Goal: Task Accomplishment & Management: Complete application form

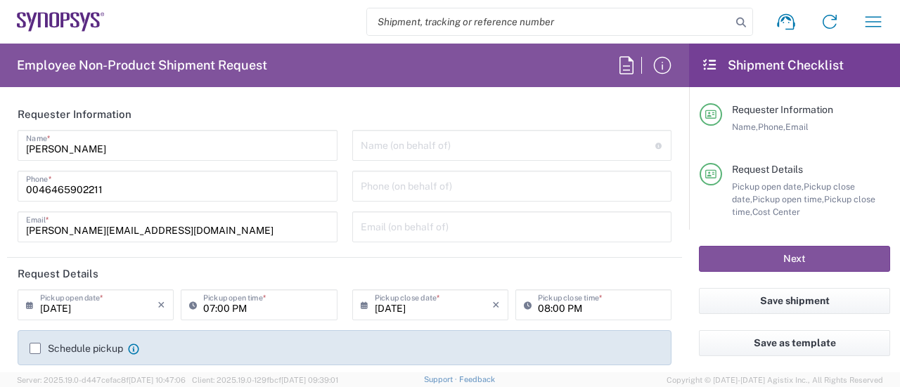
type input "SE80, SDG, HAPS, HW 510612"
type input "[GEOGRAPHIC_DATA]"
type input "Delivered at Place"
type input "[GEOGRAPHIC_DATA]"
type input "[PERSON_NAME] SE80"
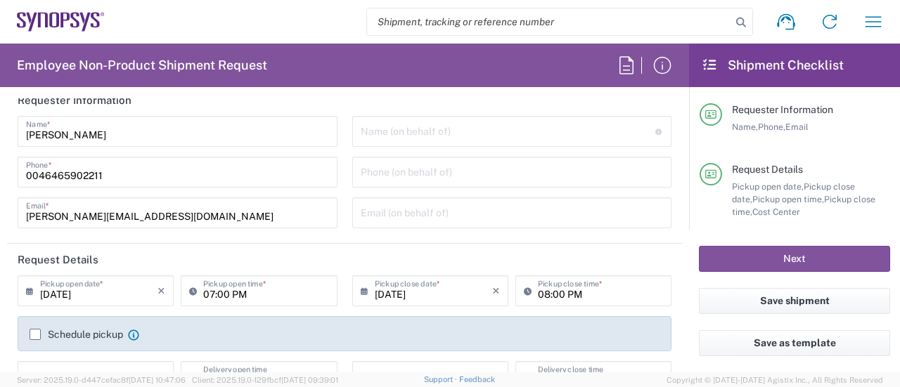
scroll to position [15, 0]
click at [412, 117] on input "text" at bounding box center [508, 129] width 295 height 25
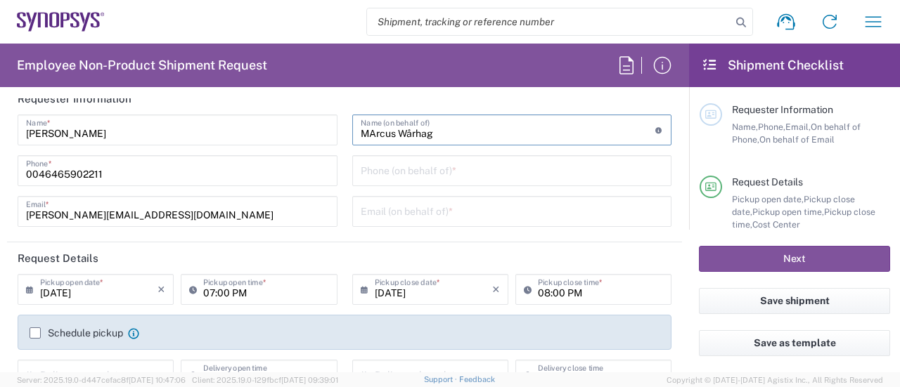
click at [373, 131] on input "MArcus Wårhag" at bounding box center [508, 129] width 295 height 25
type input "[PERSON_NAME]"
click at [384, 169] on input "tel" at bounding box center [512, 169] width 303 height 25
type input "[PHONE_NUMBER]"
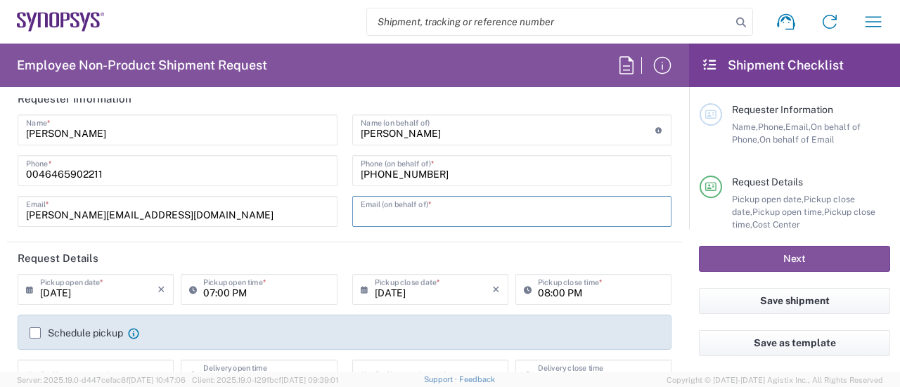
click at [429, 215] on input "text" at bounding box center [512, 210] width 303 height 25
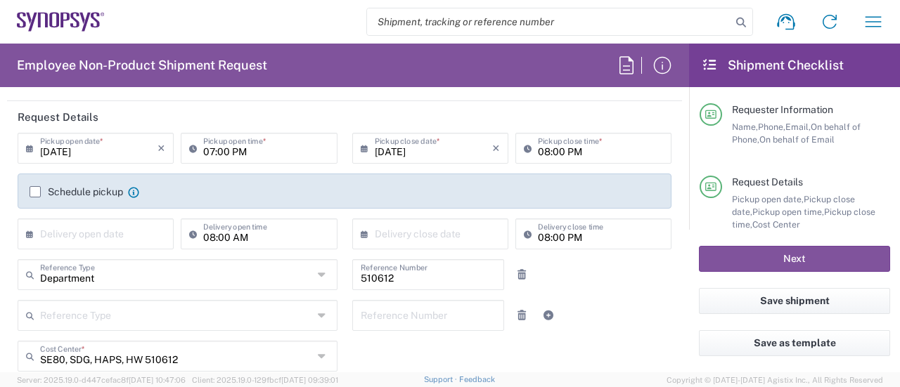
scroll to position [157, 0]
type input "[PERSON_NAME][EMAIL_ADDRESS][DOMAIN_NAME]"
click at [98, 150] on input "[DATE]" at bounding box center [98, 146] width 117 height 25
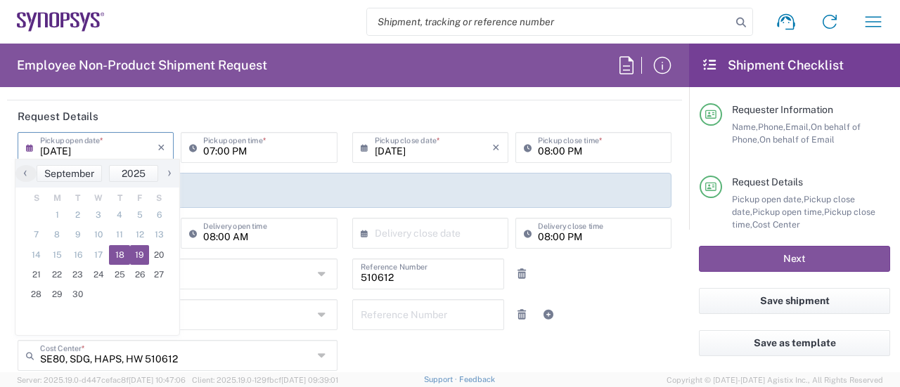
click at [138, 250] on span "19" at bounding box center [140, 255] width 20 height 20
type input "[DATE]"
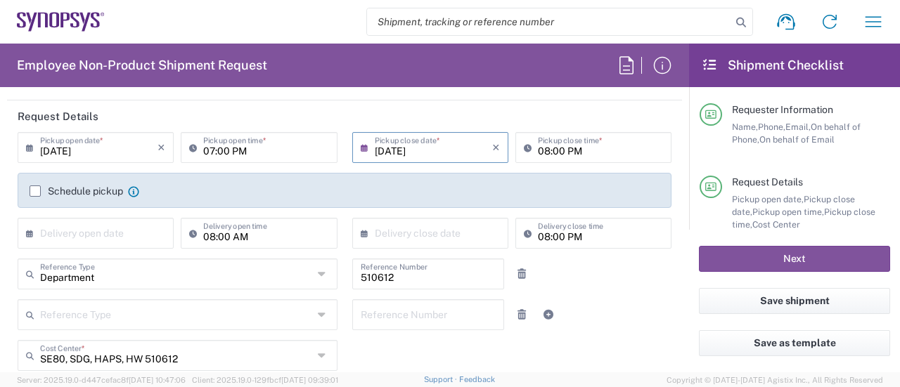
click at [413, 153] on input "[DATE]" at bounding box center [433, 146] width 117 height 25
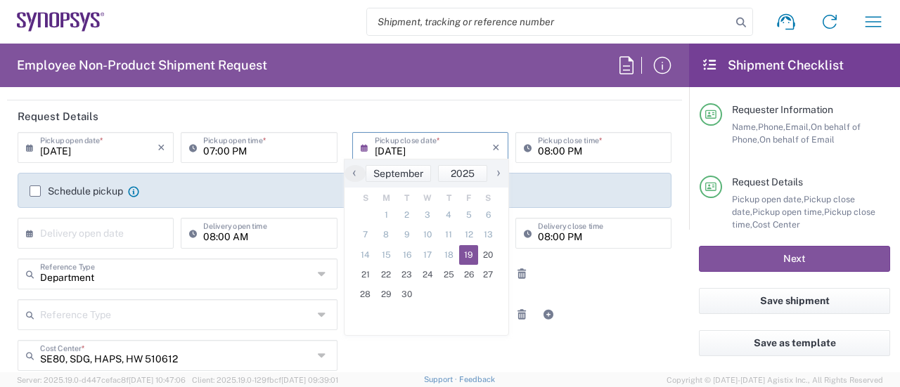
click at [206, 153] on input "07:00 PM" at bounding box center [265, 146] width 125 height 25
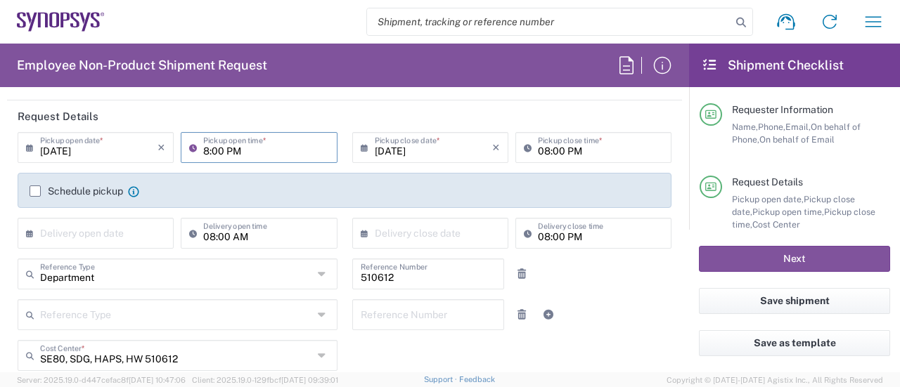
click at [229, 153] on input "8:00 PM" at bounding box center [265, 146] width 125 height 25
type input "08:00 AM"
click at [538, 153] on input "08:00 PM" at bounding box center [600, 146] width 125 height 25
type input "04:00 PM"
click at [86, 190] on label "Schedule pickup" at bounding box center [77, 191] width 94 height 11
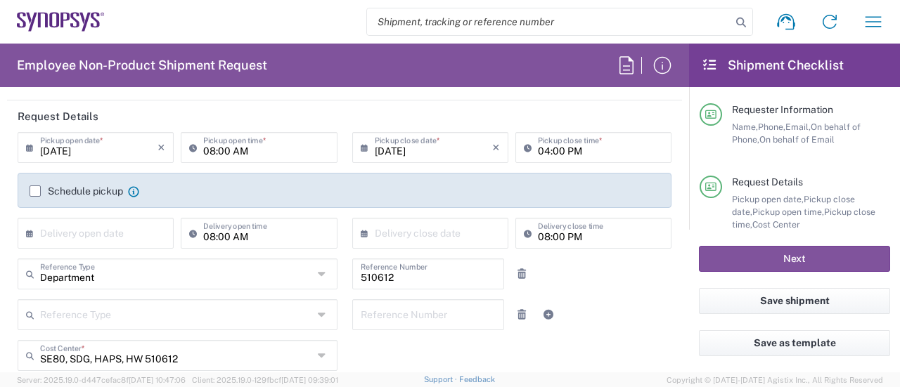
click at [35, 191] on input "Schedule pickup" at bounding box center [35, 191] width 0 height 0
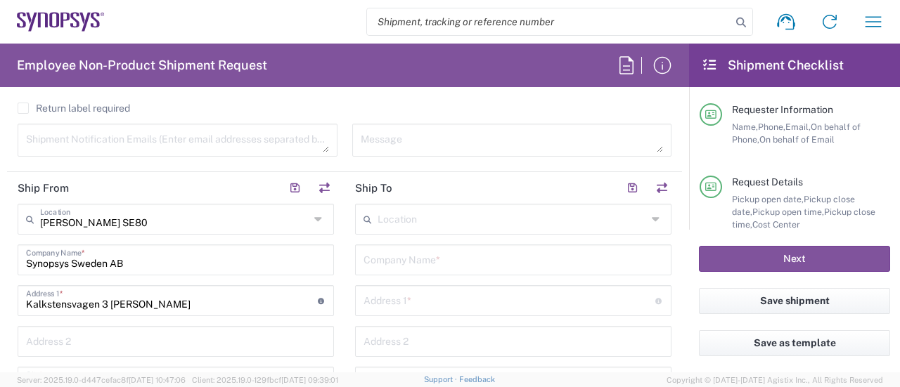
scroll to position [593, 0]
click at [426, 203] on div "Location" at bounding box center [513, 218] width 316 height 31
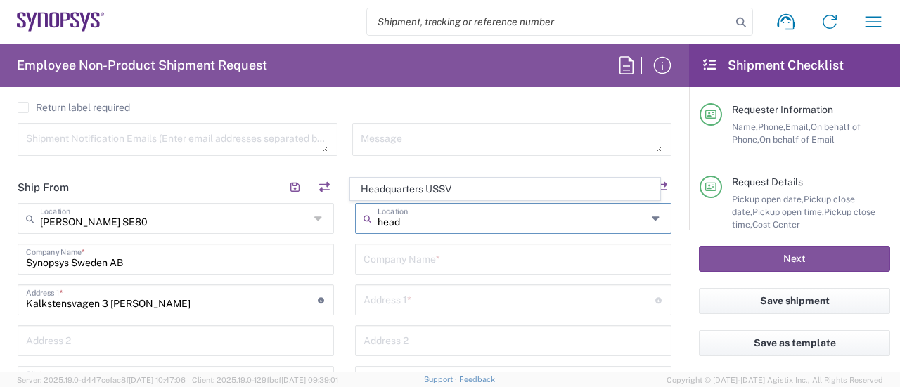
type input "Headquarters USSV"
type input "Synopsys Headquarters USSV"
type input "[STREET_ADDRESS]"
type input "Sunnyvale"
type input "[GEOGRAPHIC_DATA]"
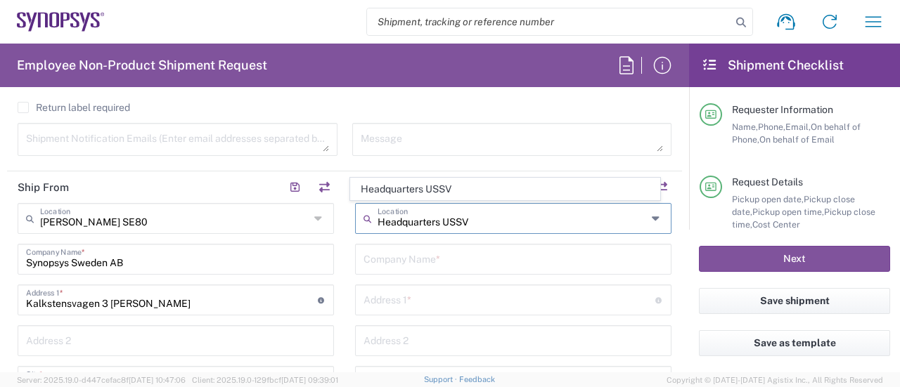
type input "94085"
type input "6505845000"
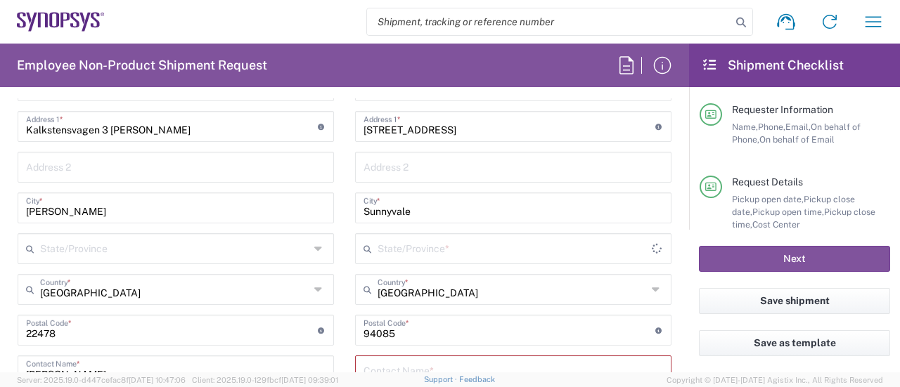
scroll to position [779, 0]
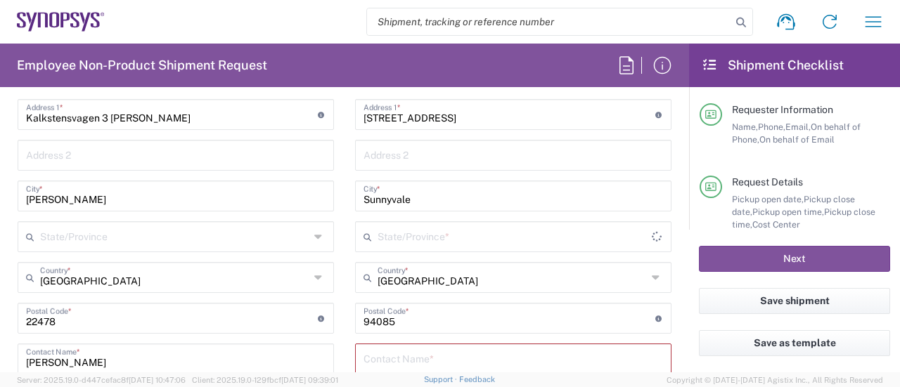
type input "[US_STATE]"
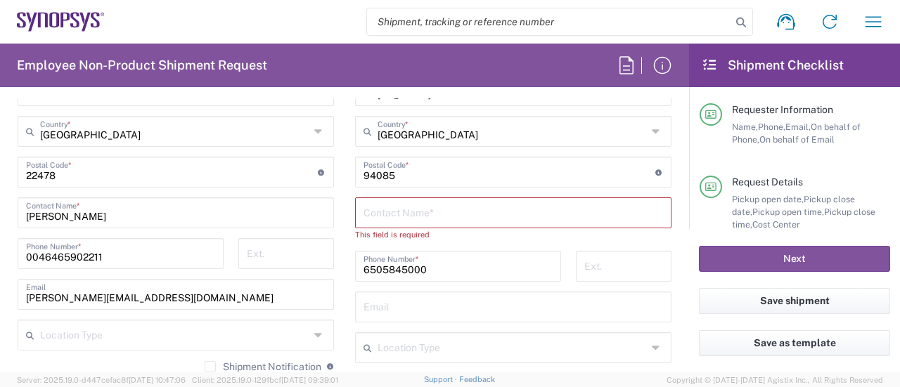
scroll to position [927, 0]
type input "Headquarters USSV"
click at [456, 213] on input "text" at bounding box center [514, 210] width 300 height 25
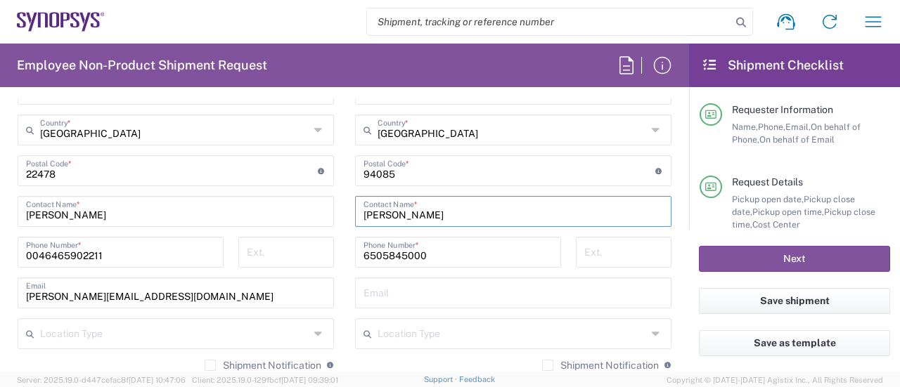
click at [427, 301] on input "text" at bounding box center [514, 292] width 300 height 25
click at [394, 212] on input "[PERSON_NAME]" at bounding box center [514, 210] width 300 height 25
type input "[PERSON_NAME]"
click at [419, 290] on input "text" at bounding box center [514, 292] width 300 height 25
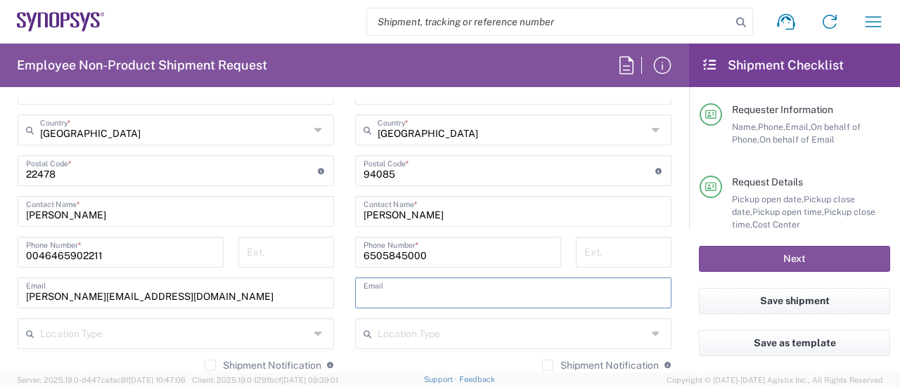
paste input "[EMAIL_ADDRESS][DOMAIN_NAME]"
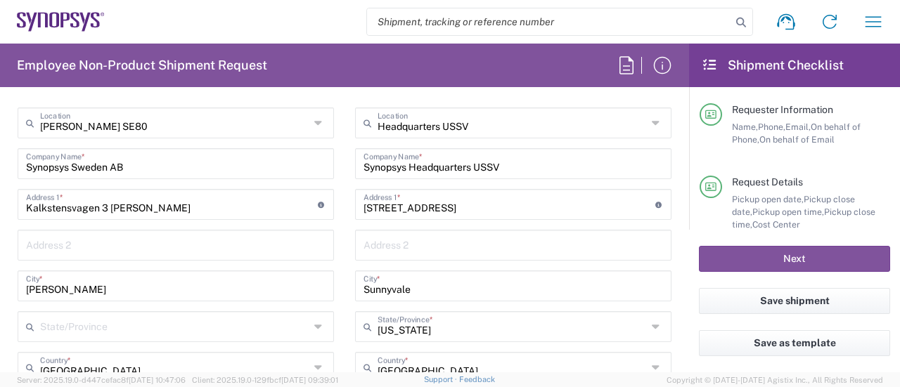
scroll to position [690, 0]
type input "[EMAIL_ADDRESS][DOMAIN_NAME]"
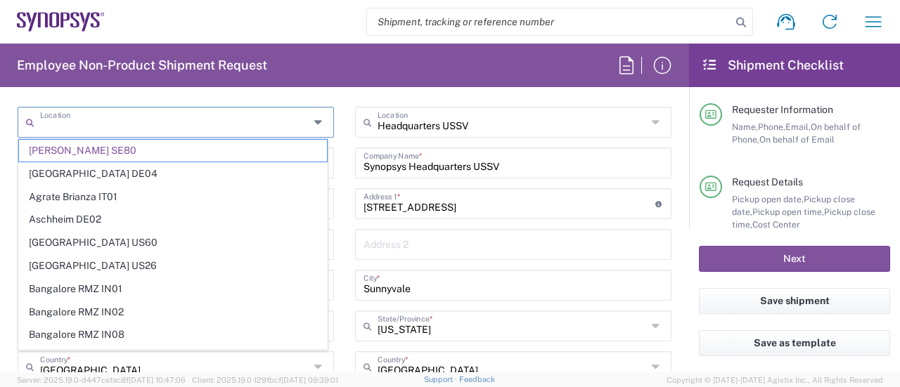
drag, startPoint x: 257, startPoint y: 124, endPoint x: 2, endPoint y: 94, distance: 257.1
click at [2, 94] on div "Employee Non-Product Shipment Request Requester Information [PERSON_NAME] Name …" at bounding box center [344, 208] width 689 height 329
type input "[PERSON_NAME] SE80"
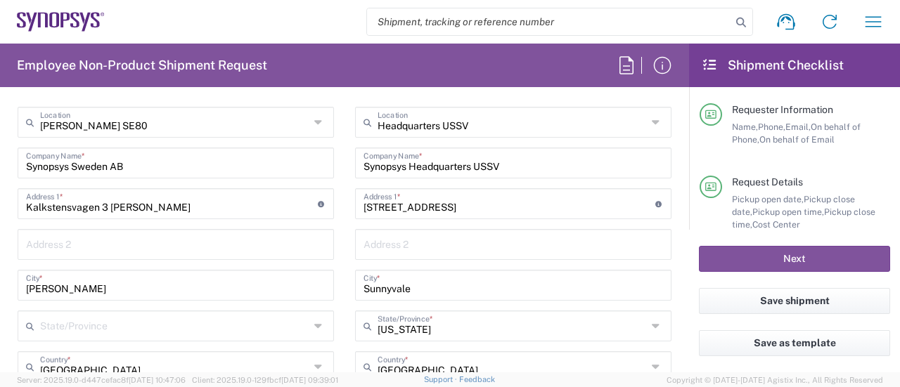
click at [314, 120] on icon at bounding box center [319, 122] width 11 height 22
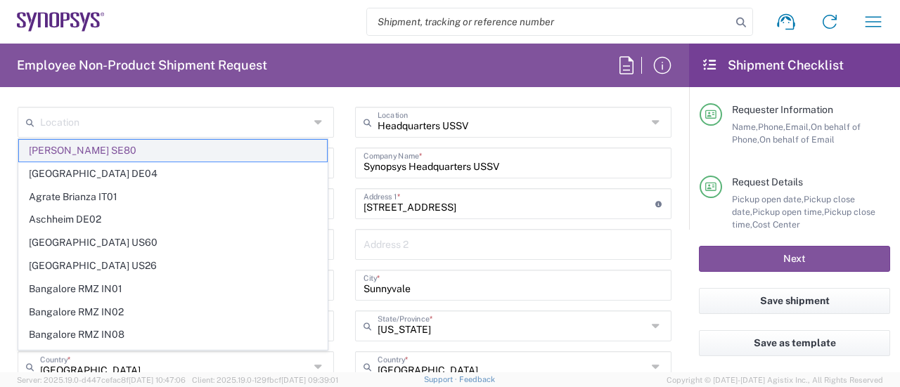
click at [260, 148] on span "[PERSON_NAME] SE80" at bounding box center [173, 151] width 308 height 22
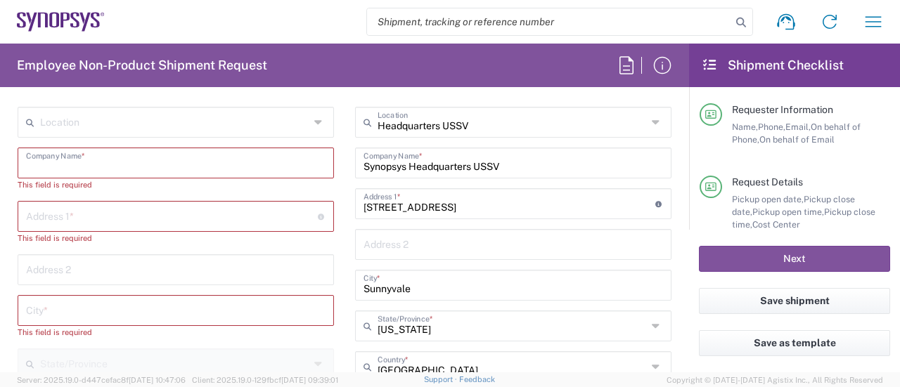
click at [195, 151] on input "text" at bounding box center [176, 162] width 300 height 25
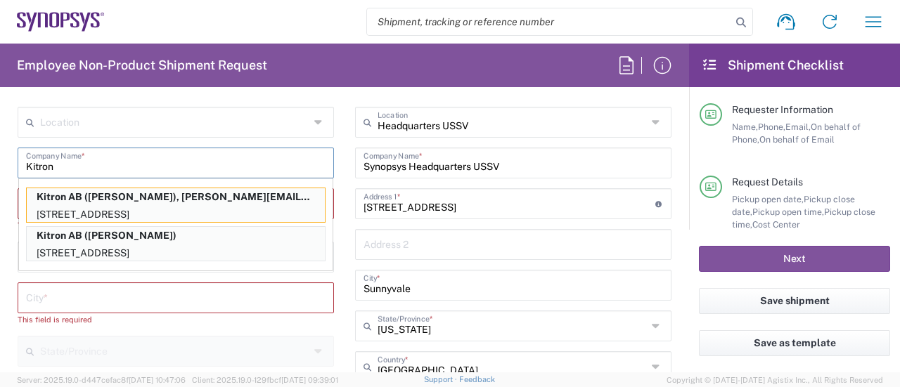
type input "Kitron AB"
type input "[GEOGRAPHIC_DATA]"
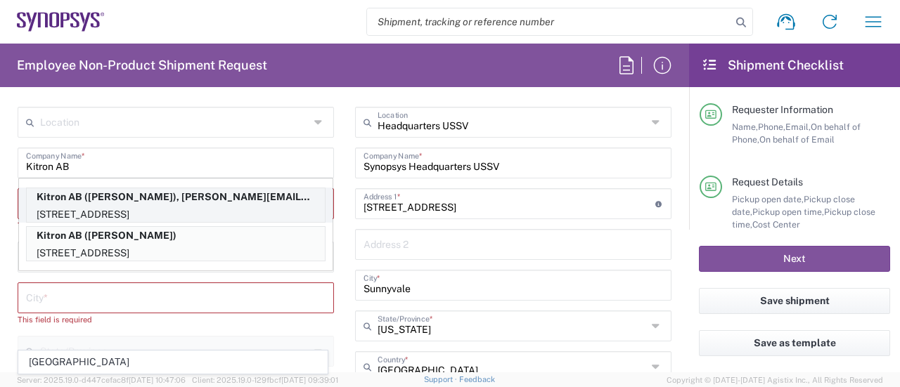
click at [192, 206] on p "[STREET_ADDRESS]" at bounding box center [176, 215] width 298 height 18
type input "Mobelvagen 5"
type input "Jonkoping"
type input "[GEOGRAPHIC_DATA]"
type input "55652"
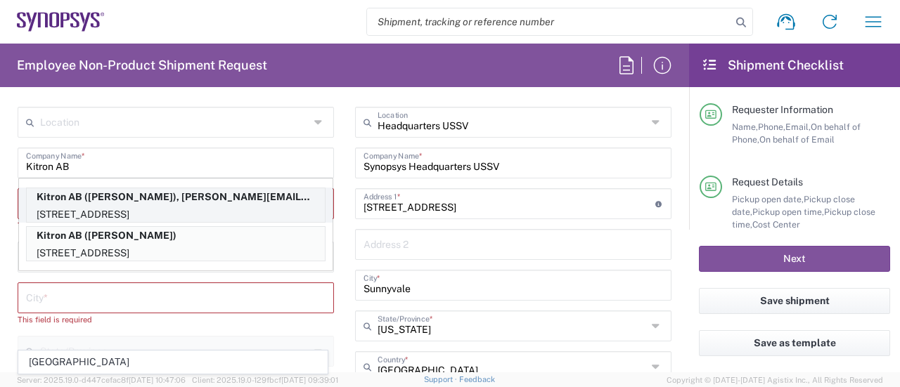
type input "[PERSON_NAME]"
type input "[PHONE_NUMBER]"
type input "[PERSON_NAME][EMAIL_ADDRESS][DOMAIN_NAME]"
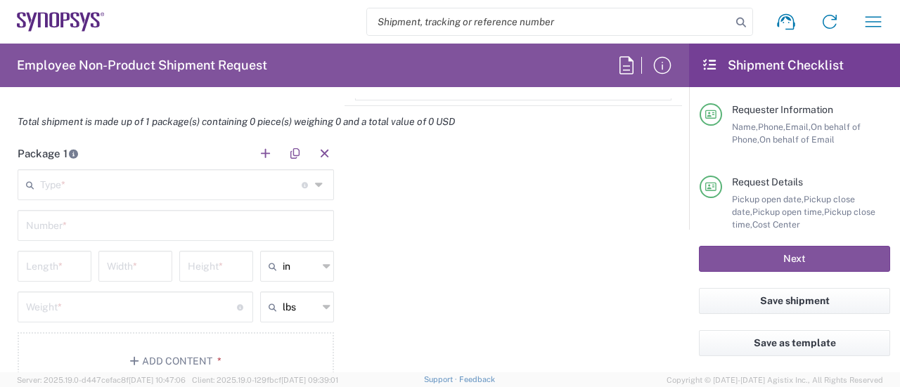
scroll to position [1291, 0]
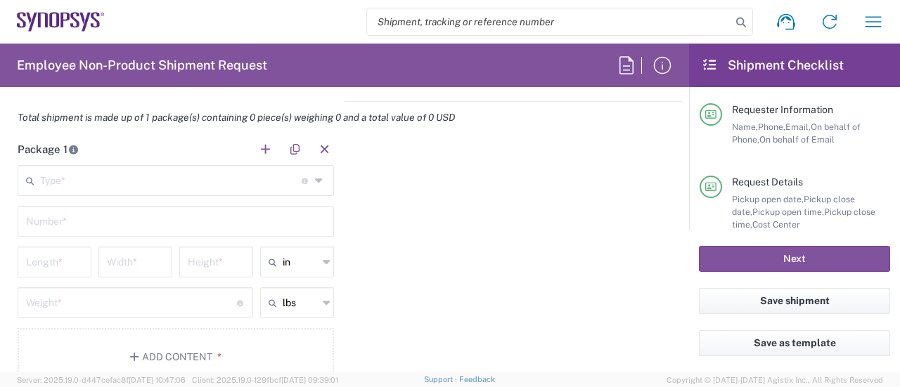
click at [210, 182] on input "text" at bounding box center [171, 179] width 262 height 25
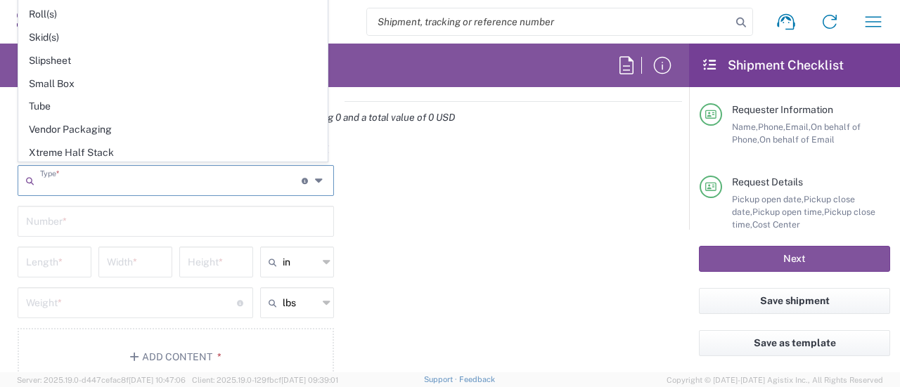
scroll to position [647, 0]
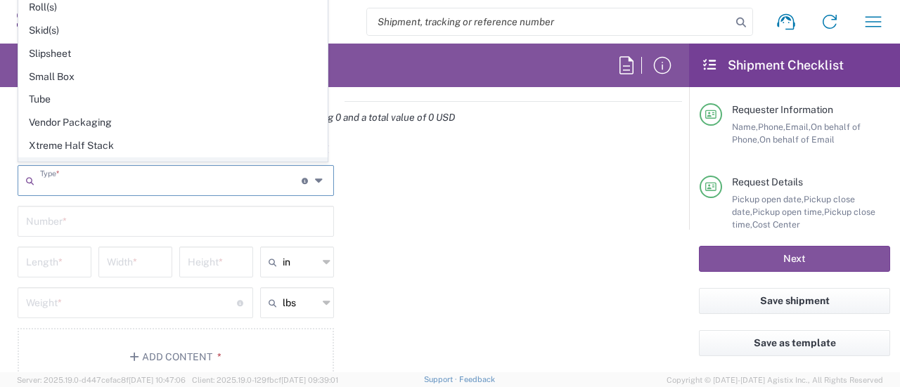
click at [210, 158] on span "Your Packaging" at bounding box center [173, 169] width 308 height 22
type input "Your Packaging"
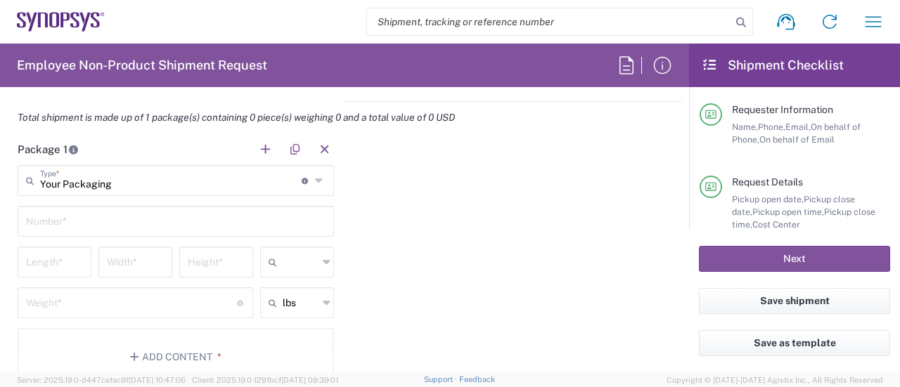
click at [295, 266] on input "text" at bounding box center [300, 262] width 35 height 22
click at [280, 315] on span "cm" at bounding box center [292, 313] width 70 height 22
type input "cm"
click at [294, 303] on input "text" at bounding box center [300, 303] width 35 height 22
click at [285, 348] on span "kgs" at bounding box center [292, 354] width 70 height 22
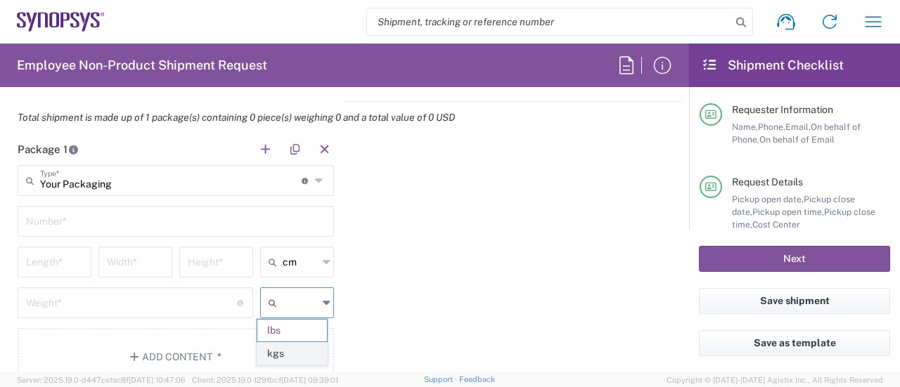
type input "kgs"
click at [278, 218] on input "text" at bounding box center [176, 220] width 300 height 25
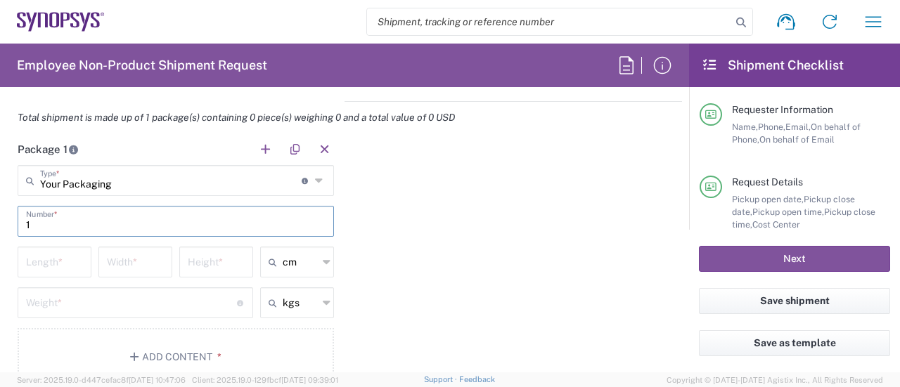
type input "1"
click at [55, 254] on input "number" at bounding box center [54, 261] width 57 height 25
type input "57"
type input "38"
type input "30"
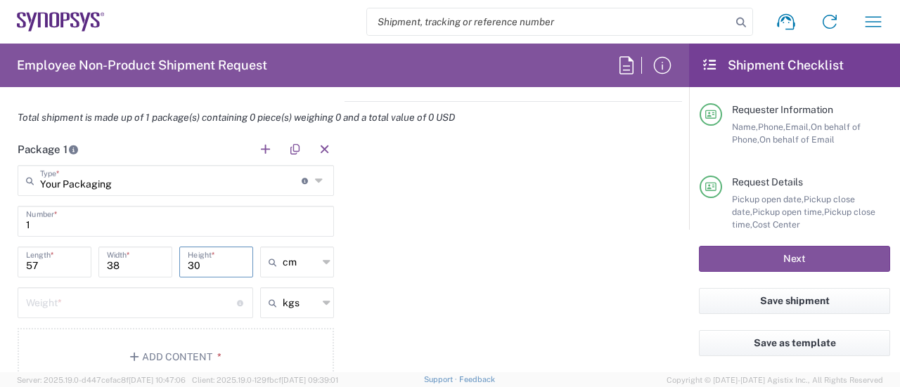
click at [77, 304] on input "number" at bounding box center [131, 302] width 211 height 25
type input "6"
type input "6.2"
click at [191, 355] on button "Add Content *" at bounding box center [176, 357] width 316 height 58
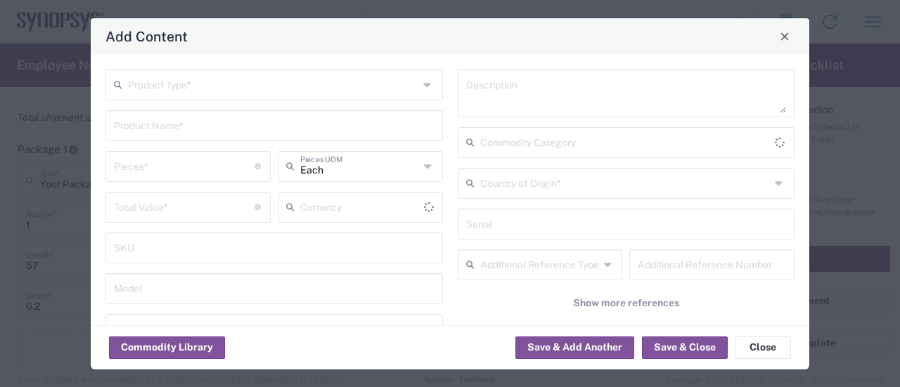
type input "US Dollar"
click at [371, 79] on input "text" at bounding box center [273, 84] width 290 height 25
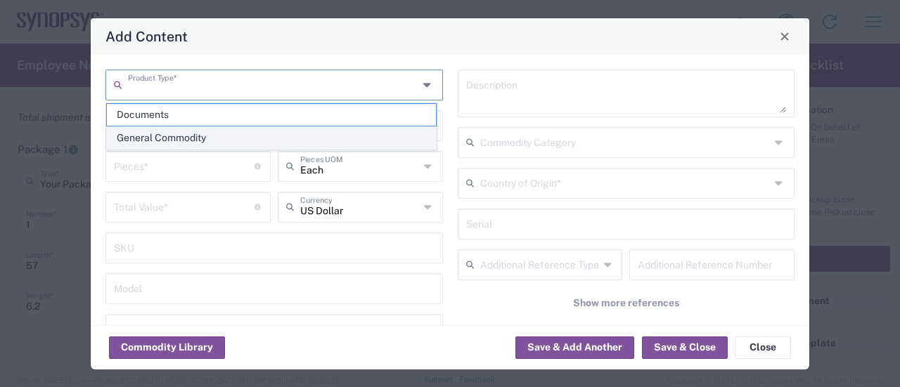
click at [319, 131] on span "General Commodity" at bounding box center [271, 138] width 329 height 22
type input "General Commodity"
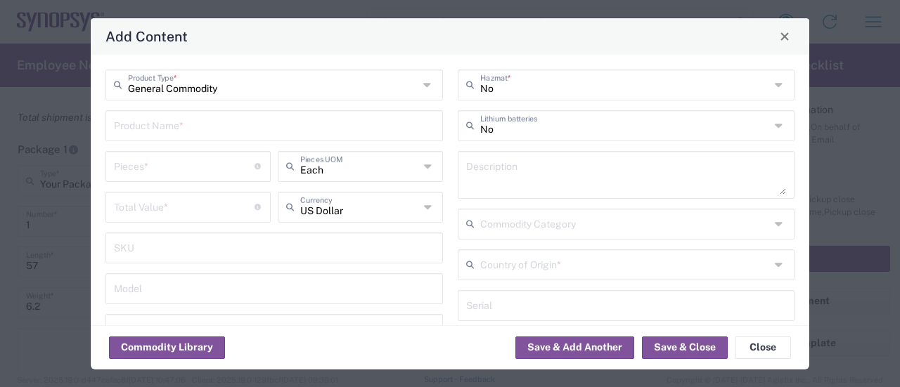
click at [359, 124] on input "text" at bounding box center [274, 124] width 321 height 25
paste input "Snowball3-V2_Snowball3-Int-V2_Assembly"
type input "Snowball3-V2_Snowball3-Int-V2_Assembly"
click at [179, 161] on input "number" at bounding box center [184, 165] width 141 height 25
type input "6"
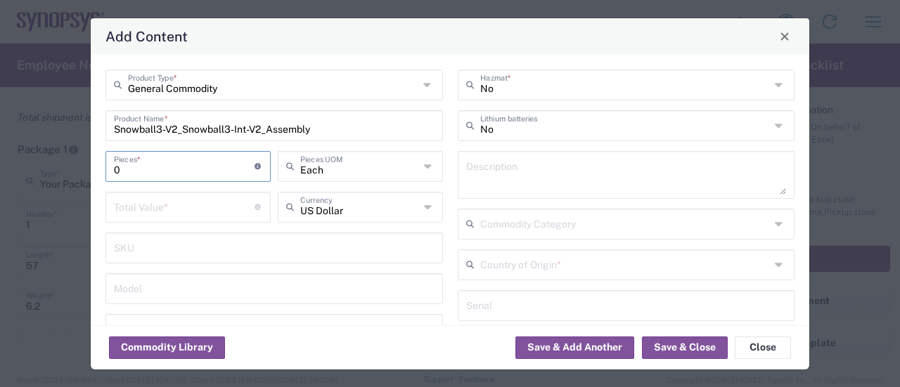
type input "1"
click at [184, 209] on input "number" at bounding box center [184, 206] width 141 height 25
type input "293"
click at [211, 168] on input "1" at bounding box center [184, 165] width 141 height 25
type input "6"
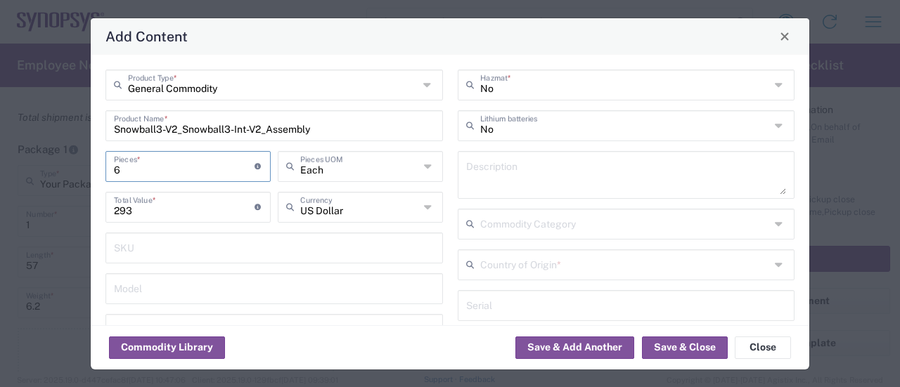
type input "1758"
type input "60"
type input "17580"
type input "60"
click at [390, 122] on input "Snowball3-V2_Snowball3-Int-V2_Assembly" at bounding box center [274, 124] width 321 height 25
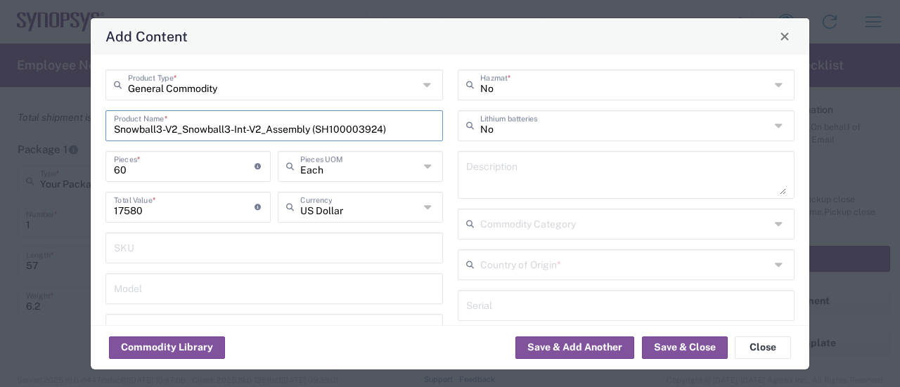
type input "Snowball3-V2_Snowball3-Int-V2_Assembly (SH100003924)"
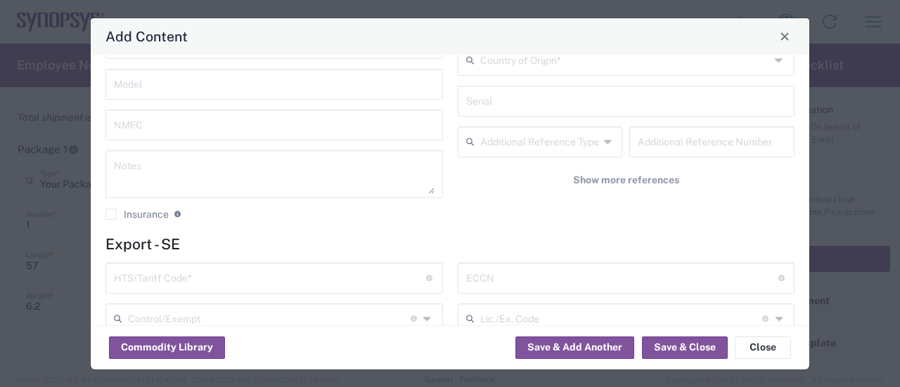
scroll to position [252, 0]
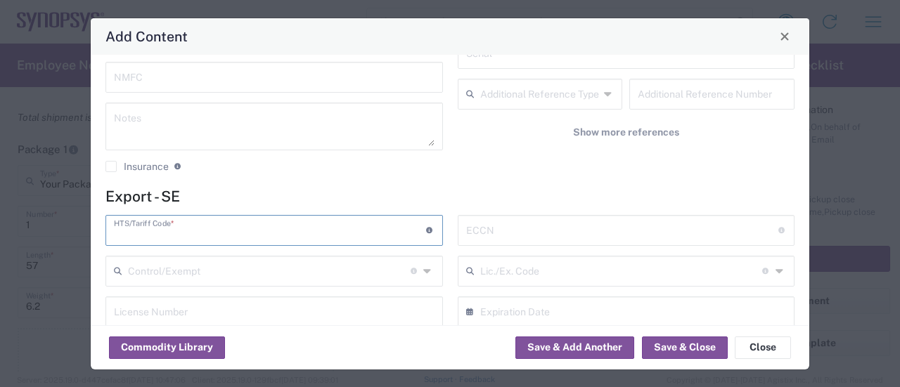
click at [258, 236] on input "text" at bounding box center [270, 229] width 312 height 25
type input "8473.30.1180"
click at [675, 232] on input "text" at bounding box center [622, 229] width 312 height 25
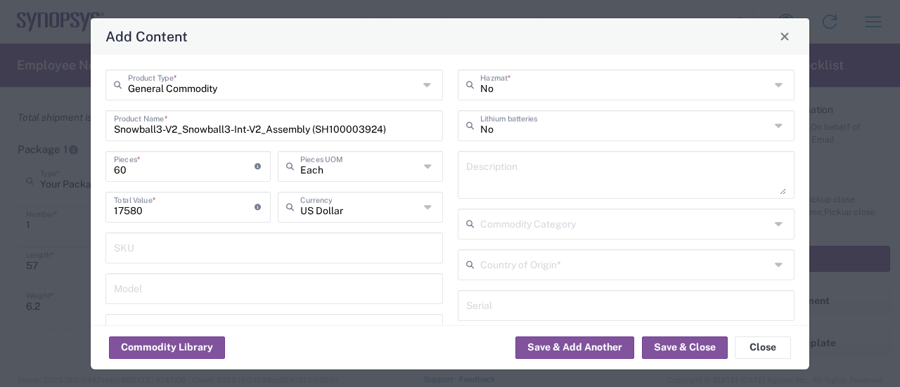
type input "EAR99"
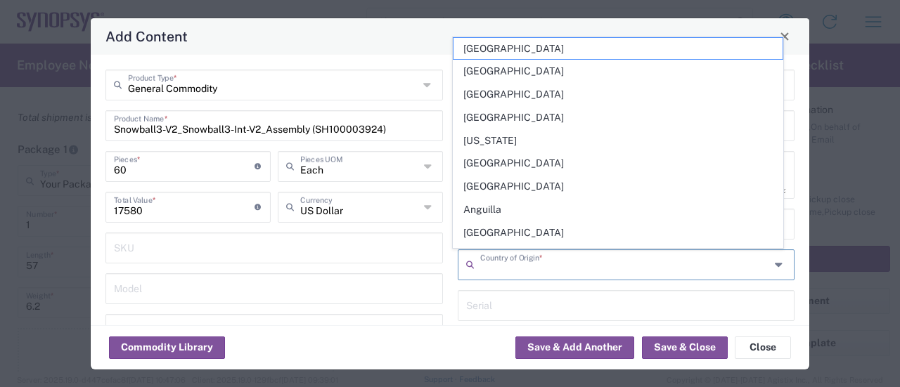
click at [616, 259] on input "text" at bounding box center [625, 264] width 290 height 25
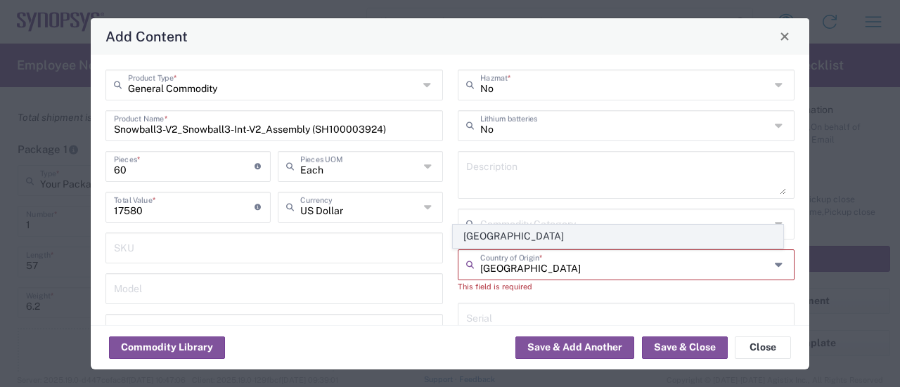
click at [526, 233] on span "[GEOGRAPHIC_DATA]" at bounding box center [618, 237] width 329 height 22
type input "[GEOGRAPHIC_DATA]"
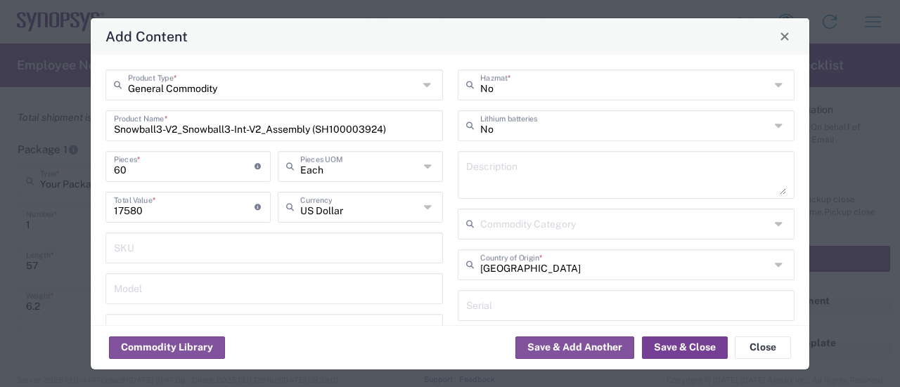
click at [692, 344] on button "Save & Close" at bounding box center [685, 348] width 86 height 22
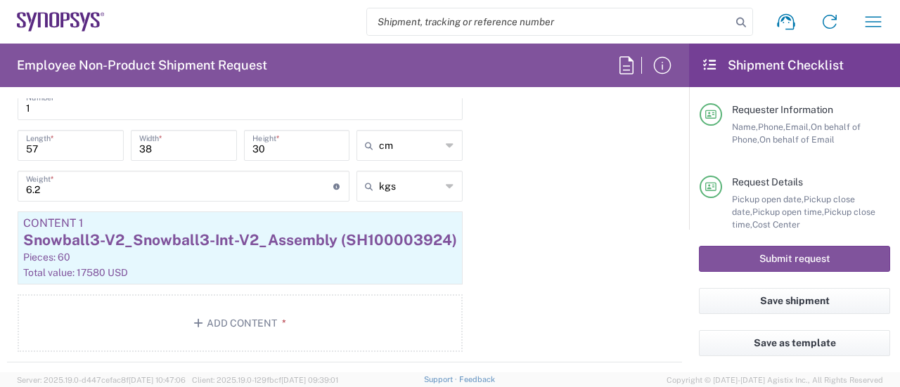
scroll to position [1405, 0]
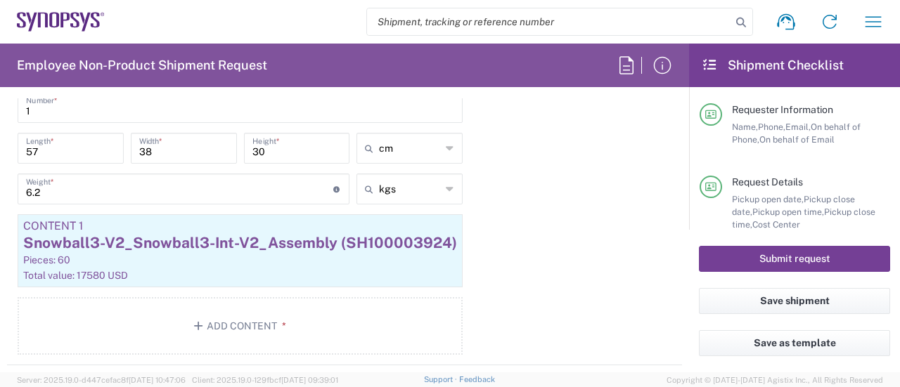
click at [780, 258] on button "Submit request" at bounding box center [794, 259] width 191 height 26
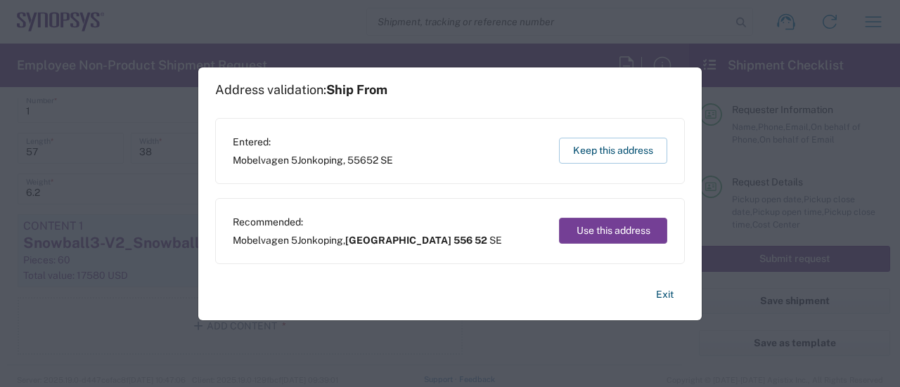
click at [615, 222] on button "Use this address" at bounding box center [613, 231] width 108 height 26
type input "[GEOGRAPHIC_DATA]"
type input "556 52"
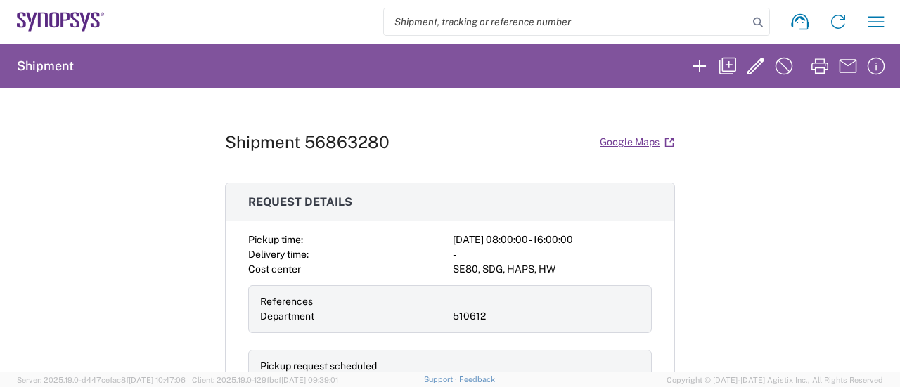
click at [363, 134] on h1 "Shipment 56863280" at bounding box center [307, 142] width 165 height 20
copy h1 "56863280"
click at [492, 175] on div "Shipment 56863280 Google Maps Request details Pickup time: [DATE] 08:00:00 - 16…" at bounding box center [450, 230] width 450 height 285
